Goal: Find contact information: Find contact information

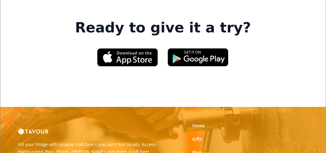
scroll to position [976, 0]
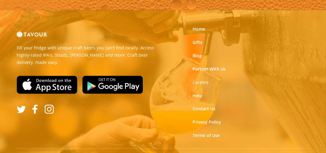
scroll to position [713, 0]
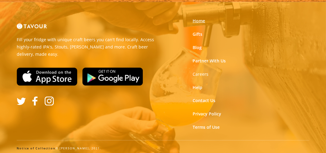
click at [204, 21] on link "Home" at bounding box center [198, 21] width 12 height 6
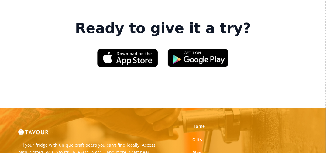
scroll to position [975, 0]
